Goal: Information Seeking & Learning: Learn about a topic

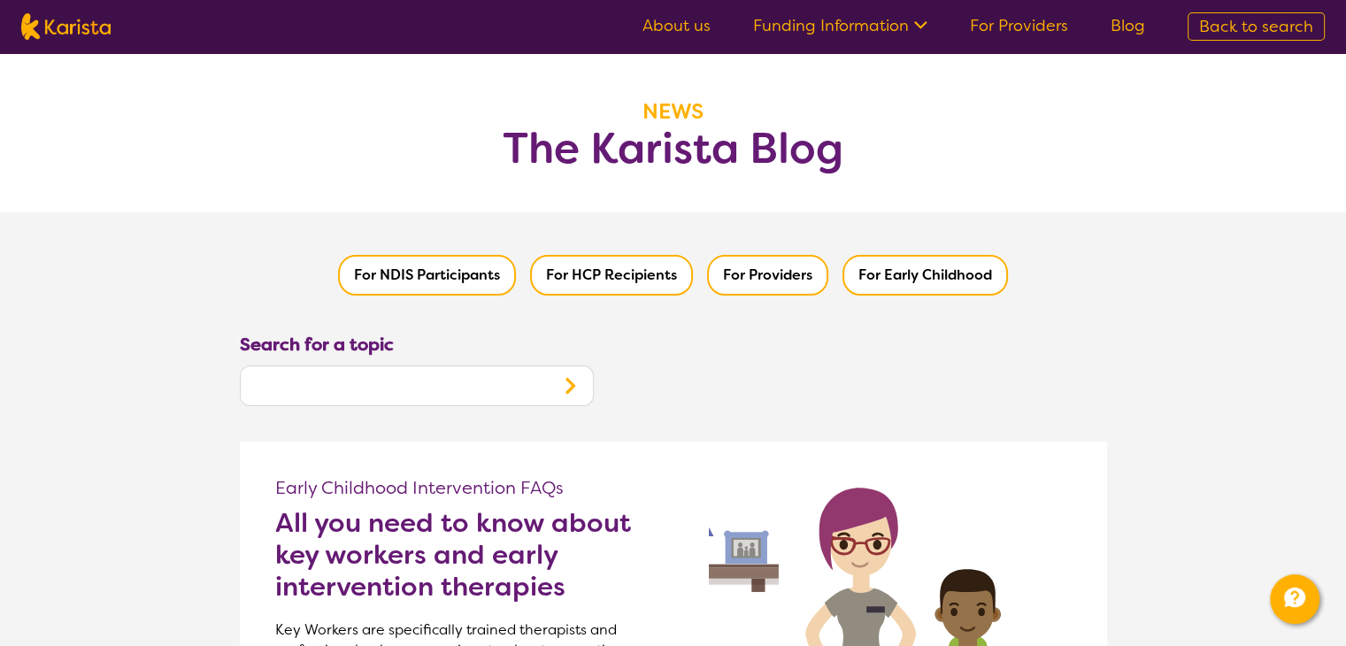
click at [1247, 19] on span "Back to search" at bounding box center [1256, 26] width 114 height 21
select select "Dietitian"
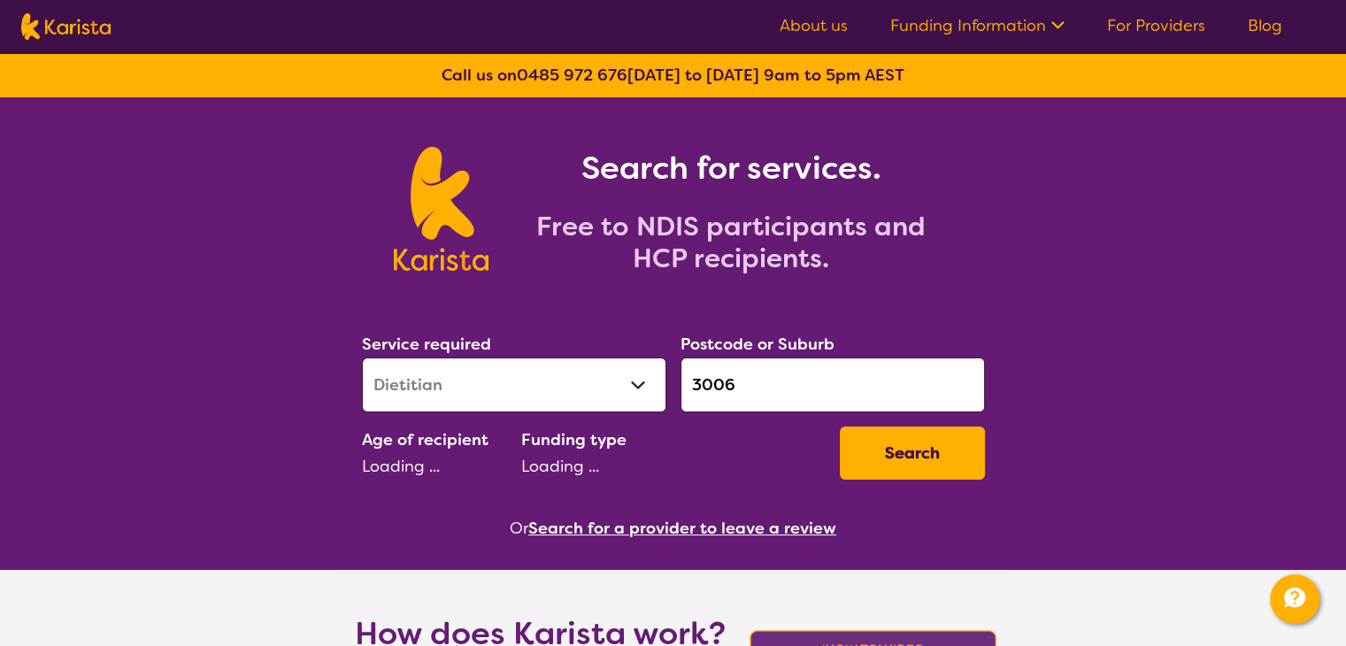
select select "AD"
select select "NDIS"
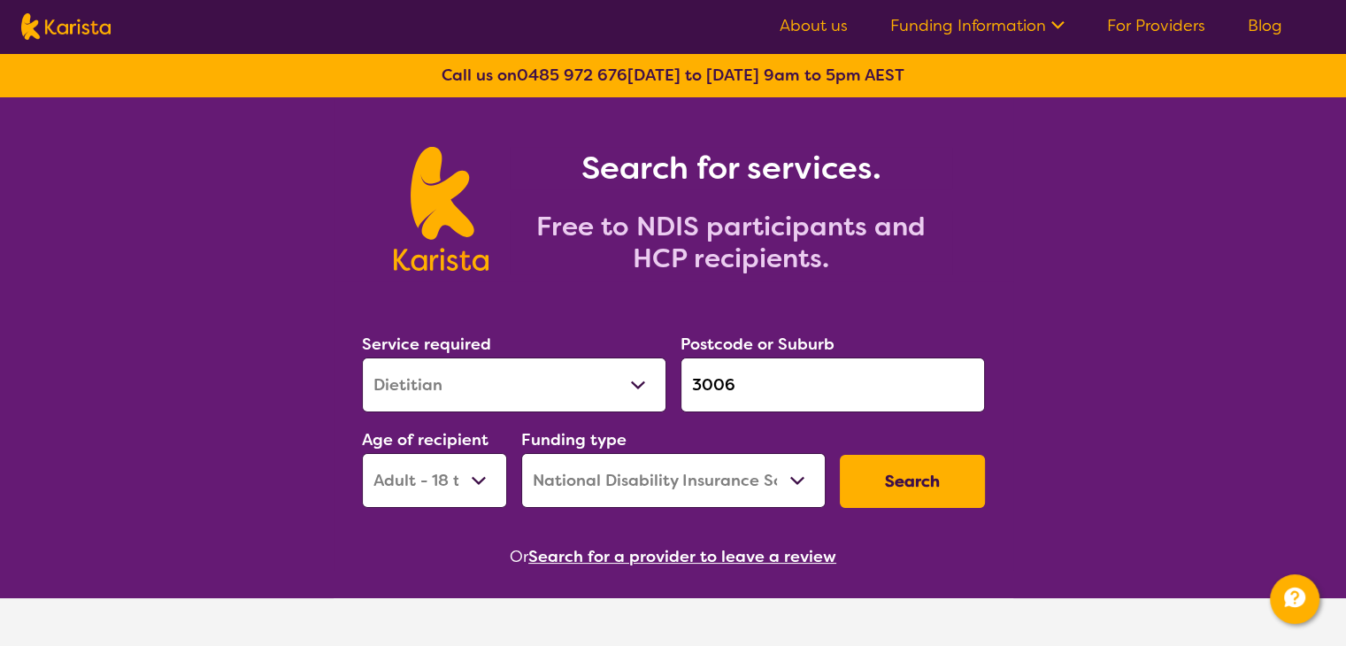
click at [651, 385] on select "Allied Health Assistant Assessment ([MEDICAL_DATA] or [MEDICAL_DATA]) Behaviour…" at bounding box center [514, 384] width 304 height 55
click at [722, 291] on section "Service required Allied Health Assistant Assessment ([MEDICAL_DATA] or [MEDICAL…" at bounding box center [674, 425] width 680 height 288
click at [735, 493] on select "Home Care Package (HCP) National Disability Insurance Scheme (NDIS) I don't know" at bounding box center [673, 480] width 304 height 55
click at [814, 424] on div "Funding type Home Care Package (HCP) National Disability Insurance Scheme (NDIS…" at bounding box center [673, 467] width 319 height 96
